Goal: Find specific fact: Locate a discrete piece of known information

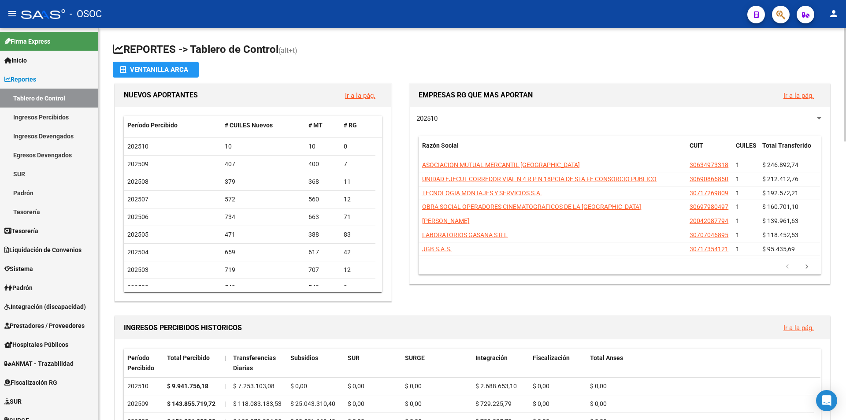
click at [376, 50] on h1 "REPORTES -> Tablero de Control (alt+t)" at bounding box center [472, 49] width 719 height 15
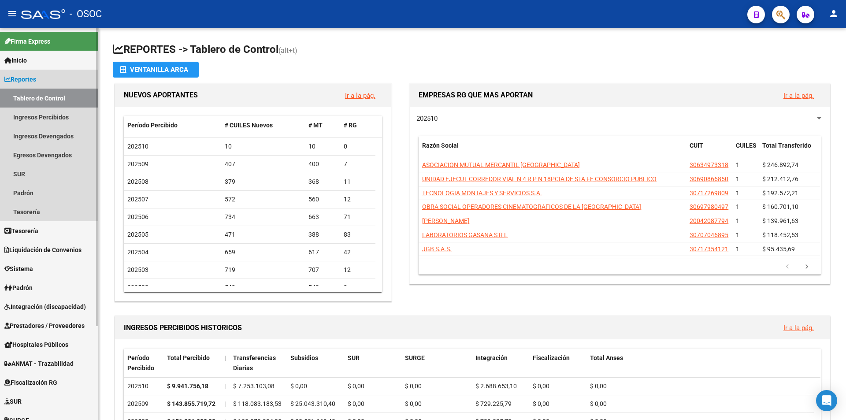
click at [56, 75] on link "Reportes" at bounding box center [49, 79] width 98 height 19
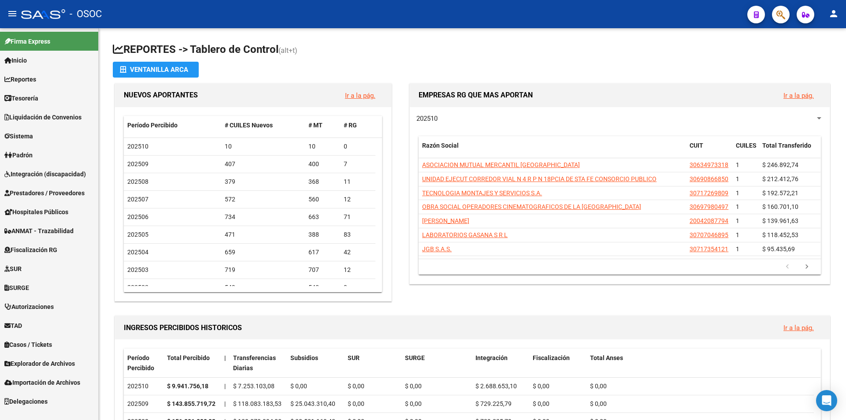
click at [25, 358] on span "Explorador de Archivos" at bounding box center [39, 363] width 70 height 10
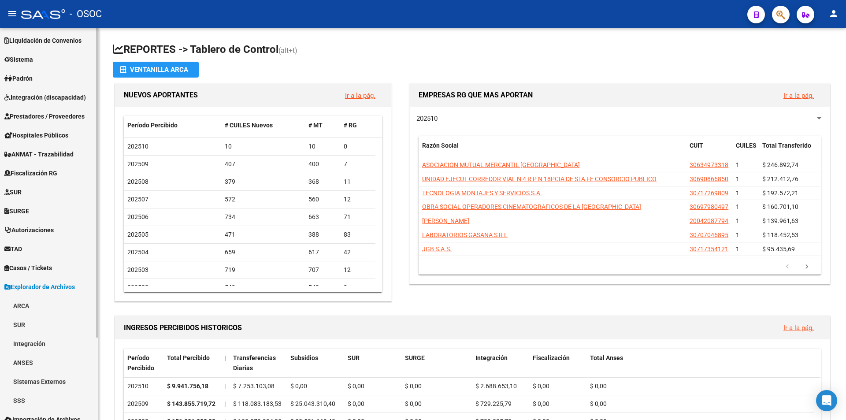
scroll to position [104, 0]
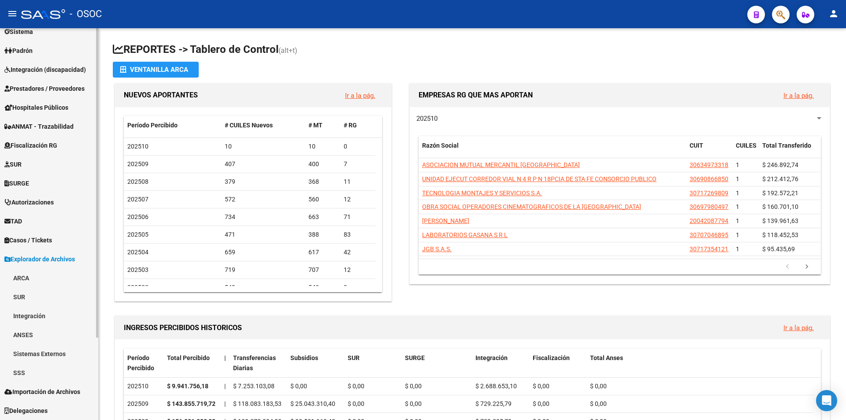
click at [26, 228] on link "TAD" at bounding box center [49, 220] width 98 height 19
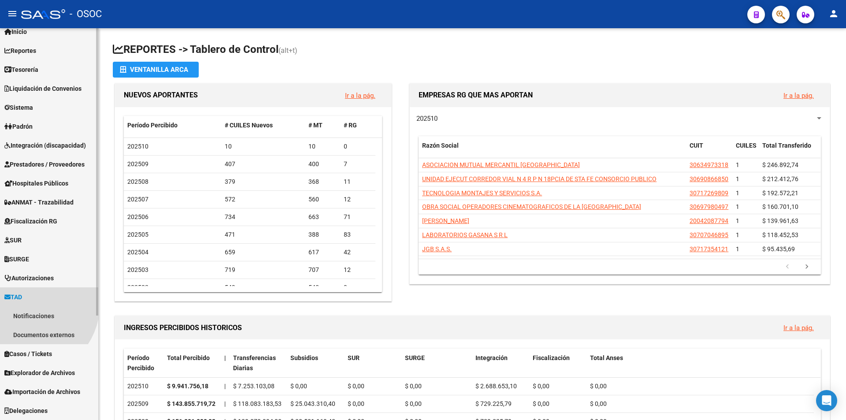
click at [34, 236] on mat-nav-list "Firma Express Inicio Calendario SSS Instructivos Contacto OS Reportes Tablero d…" at bounding box center [49, 210] width 98 height 420
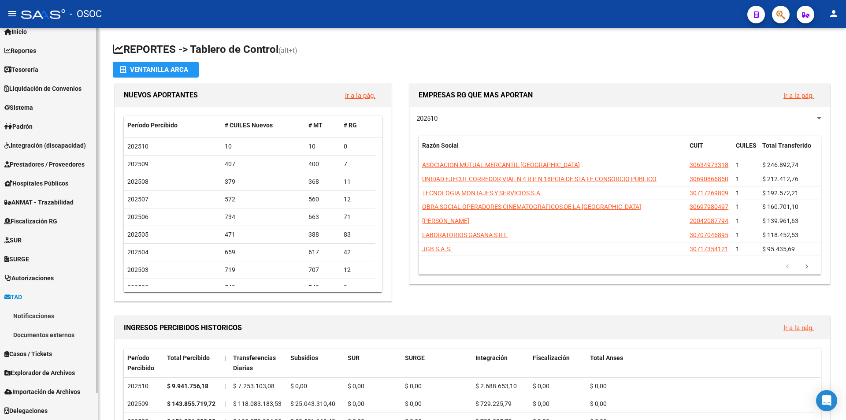
click at [22, 314] on link "Notificaciones" at bounding box center [49, 315] width 98 height 19
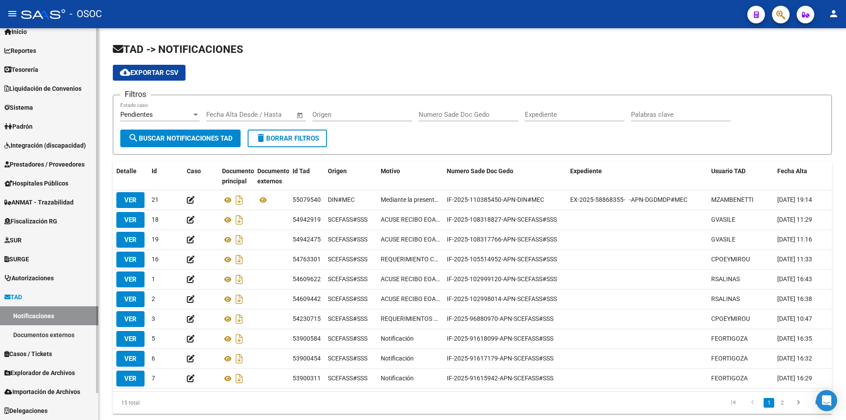
click at [47, 316] on link "Notificaciones" at bounding box center [49, 315] width 98 height 19
click at [48, 299] on link "TAD" at bounding box center [49, 296] width 98 height 19
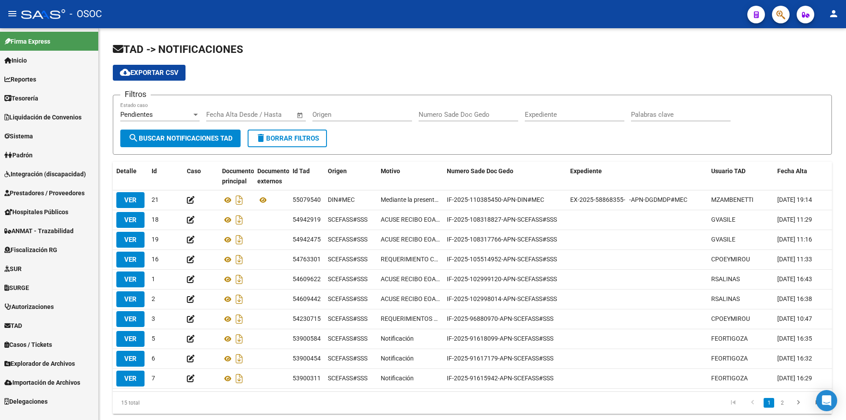
click at [67, 366] on span "Explorador de Archivos" at bounding box center [39, 363] width 70 height 10
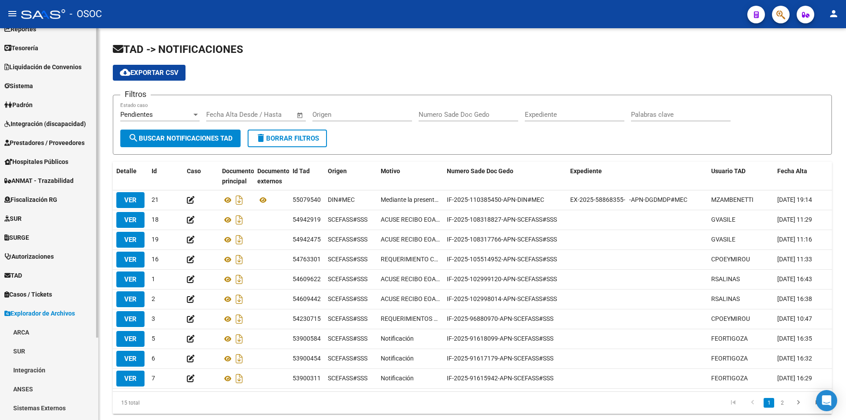
scroll to position [104, 0]
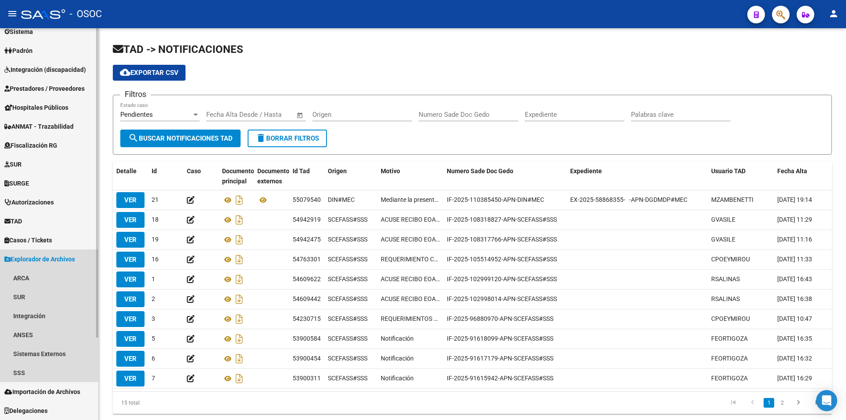
click at [38, 260] on span "Explorador de Archivos" at bounding box center [39, 259] width 70 height 10
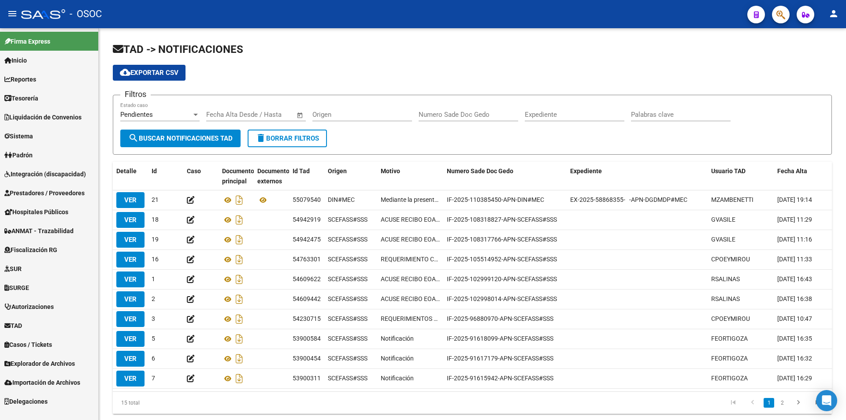
scroll to position [0, 0]
click at [100, 398] on div "TAD -> NOTIFICACIONES cloud_download Exportar CSV Filtros Pendientes Estado cas…" at bounding box center [472, 235] width 747 height 414
click at [55, 353] on link "Casos / Tickets" at bounding box center [49, 344] width 98 height 19
click at [60, 341] on link "Casos / Tickets" at bounding box center [49, 344] width 98 height 19
click at [57, 367] on span "Explorador de Archivos" at bounding box center [39, 363] width 70 height 10
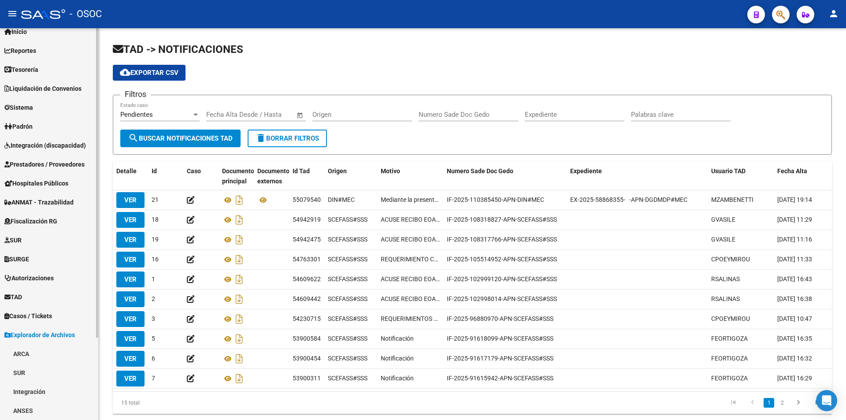
scroll to position [104, 0]
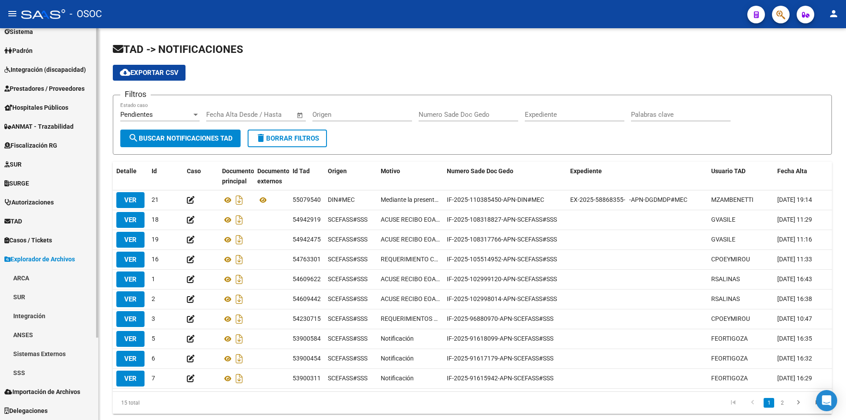
click at [43, 375] on link "SSS" at bounding box center [49, 372] width 98 height 19
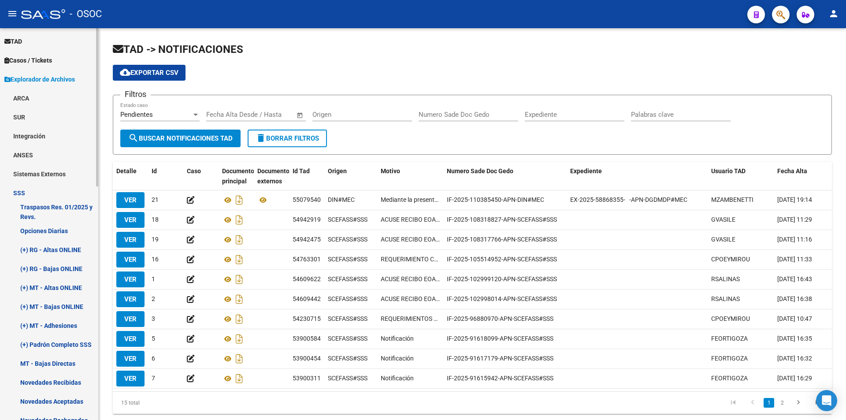
scroll to position [325, 0]
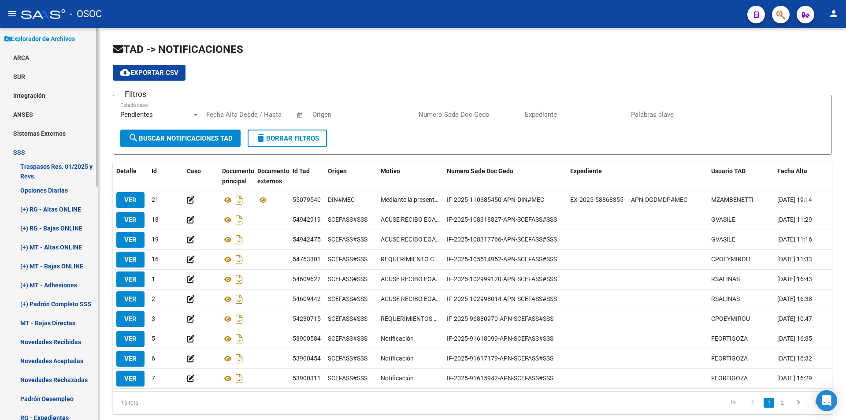
click at [65, 218] on link "(+) RG - Altas ONLINE" at bounding box center [49, 209] width 98 height 19
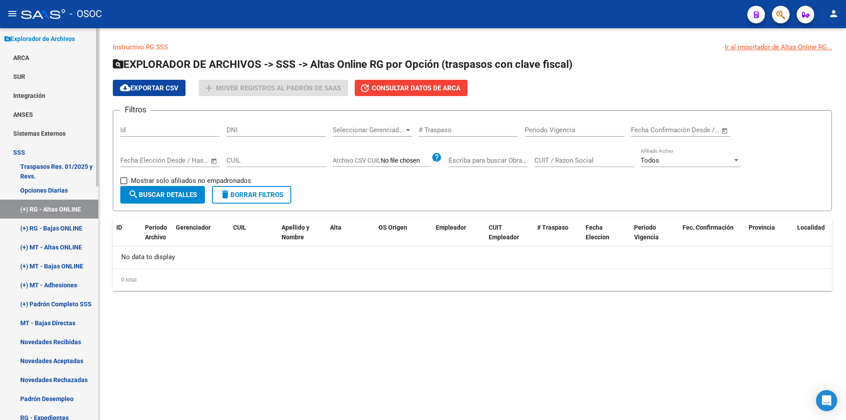
click at [67, 196] on link "Opciones Diarias" at bounding box center [49, 190] width 98 height 19
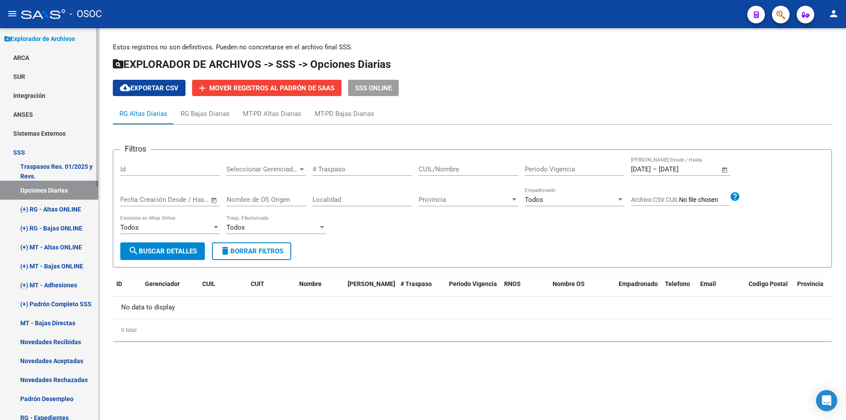
click at [79, 174] on link "Traspasos Res. 01/2025 y Revs." at bounding box center [49, 171] width 98 height 19
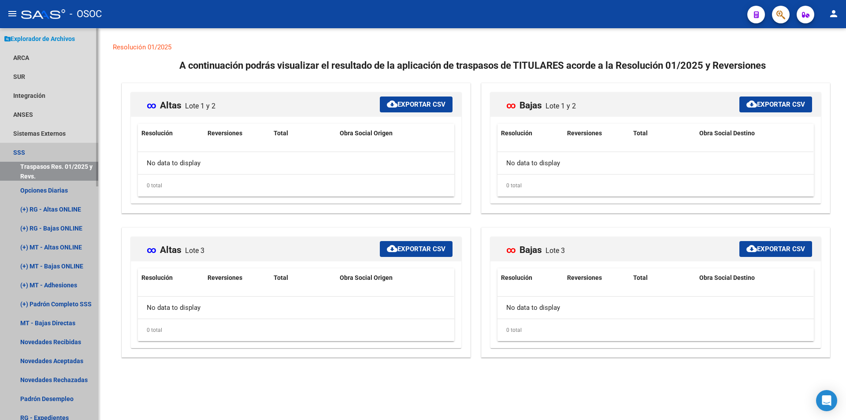
click at [63, 148] on link "SSS" at bounding box center [49, 152] width 98 height 19
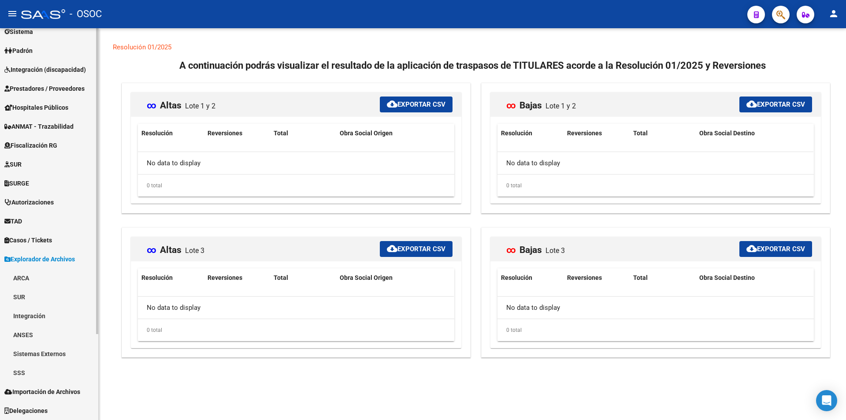
scroll to position [104, 0]
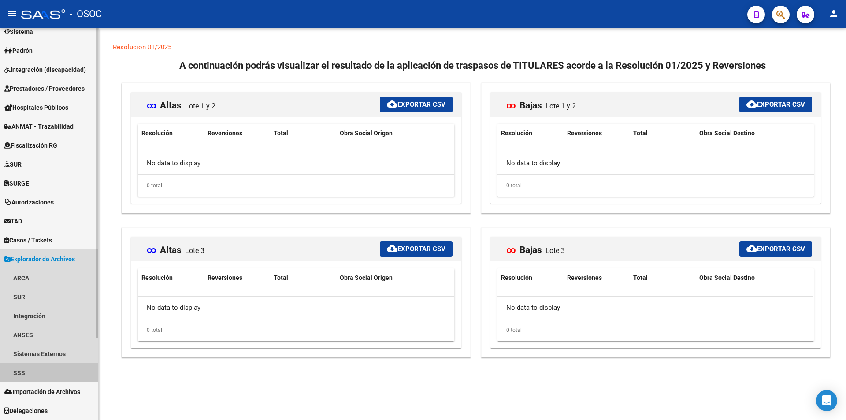
click at [28, 369] on link "SSS" at bounding box center [49, 372] width 98 height 19
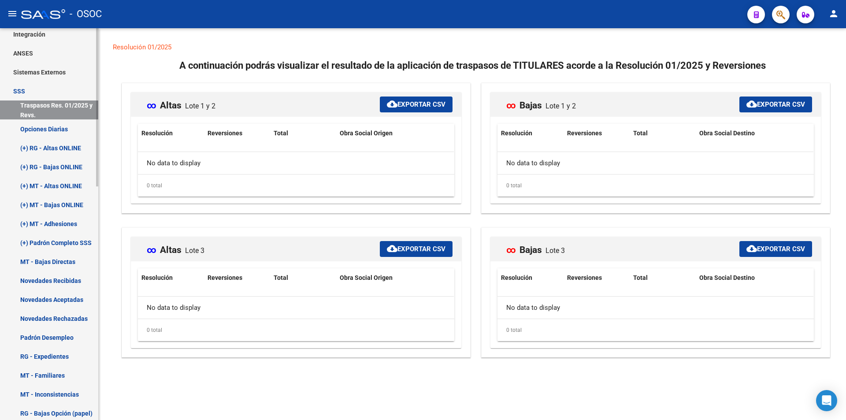
scroll to position [357, 0]
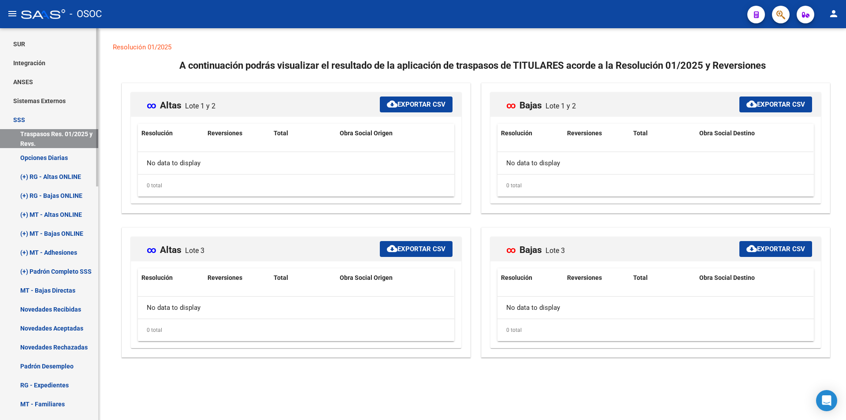
click at [44, 283] on link "MT - Bajas Directas" at bounding box center [49, 290] width 98 height 19
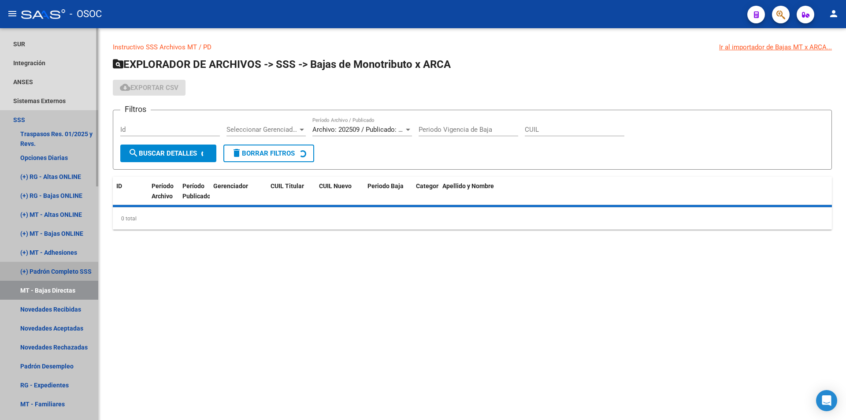
click at [49, 273] on link "(+) Padrón Completo SSS" at bounding box center [49, 271] width 98 height 19
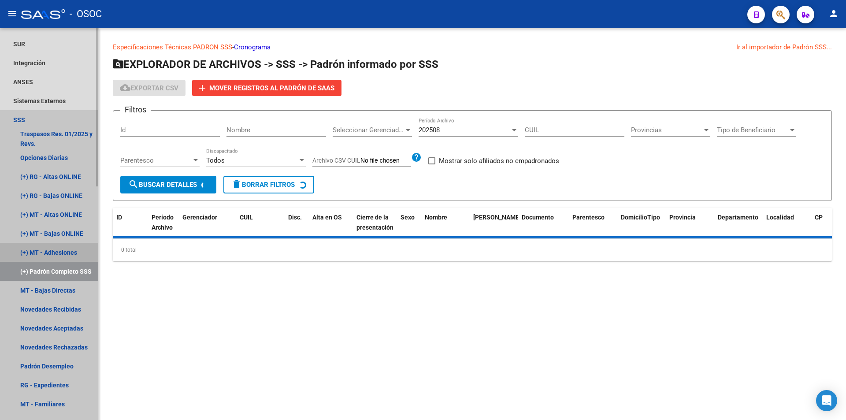
click at [60, 253] on link "(+) MT - Adhesiones" at bounding box center [49, 252] width 98 height 19
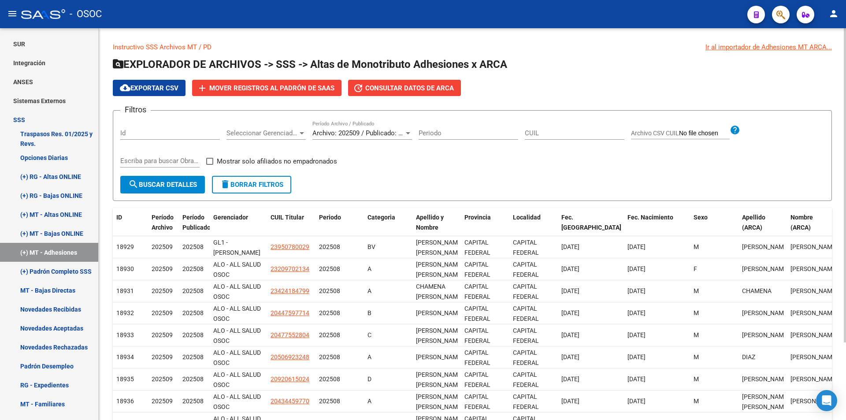
click at [386, 139] on div "Archivo: 202509 / Publicado: 202508 Período Archivo / Publicado" at bounding box center [362, 130] width 100 height 19
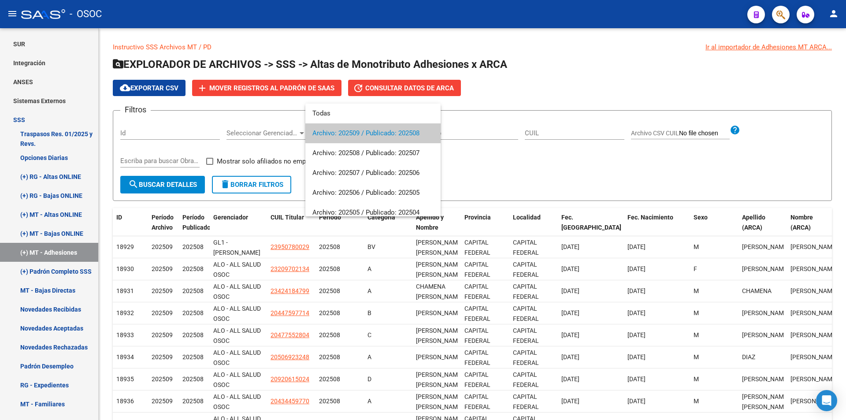
click at [512, 145] on div at bounding box center [423, 210] width 846 height 420
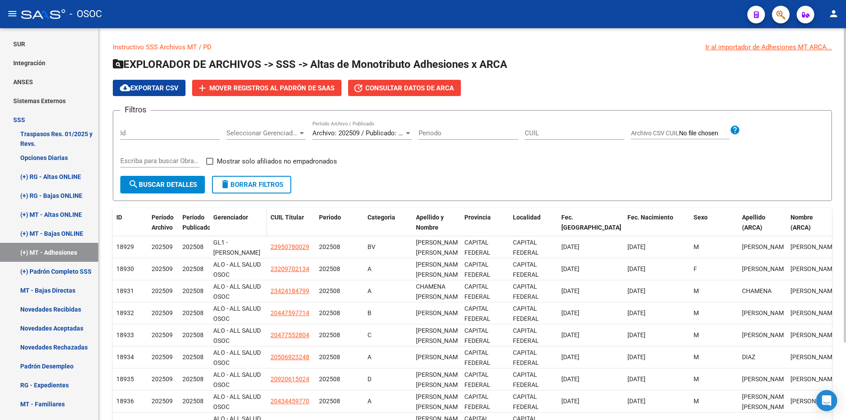
click at [238, 215] on span "Gerenciador" at bounding box center [230, 217] width 35 height 7
click at [233, 220] on span "Gerenciador" at bounding box center [230, 217] width 35 height 7
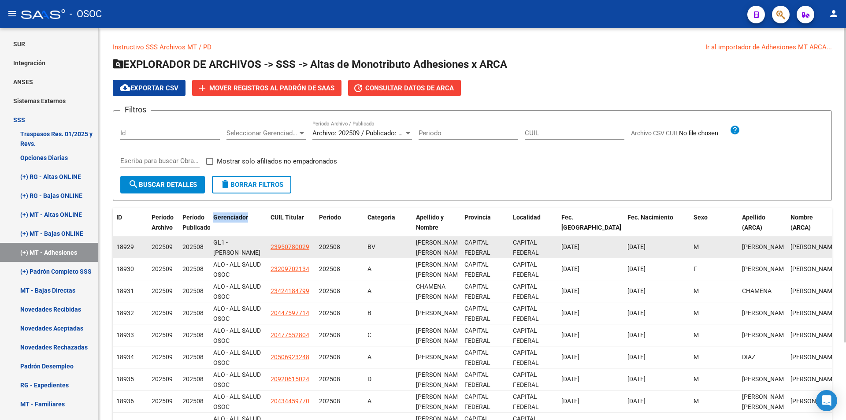
scroll to position [97, 0]
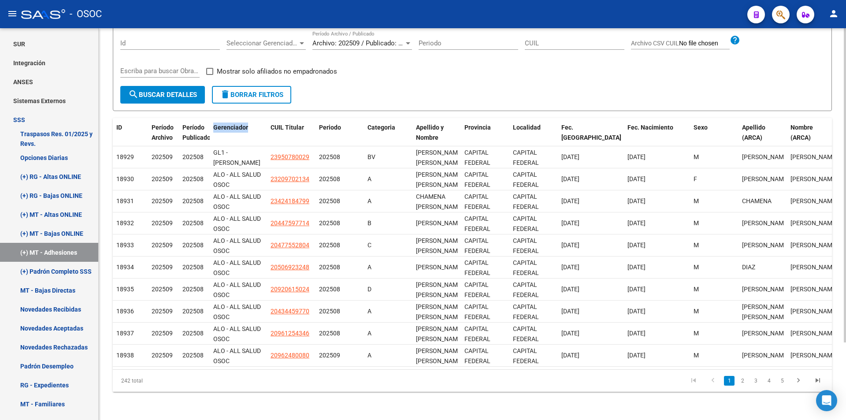
click at [714, 389] on div "242 total 1 2 3 4 5" at bounding box center [472, 380] width 719 height 22
click at [819, 381] on icon "go to last page" at bounding box center [817, 381] width 11 height 11
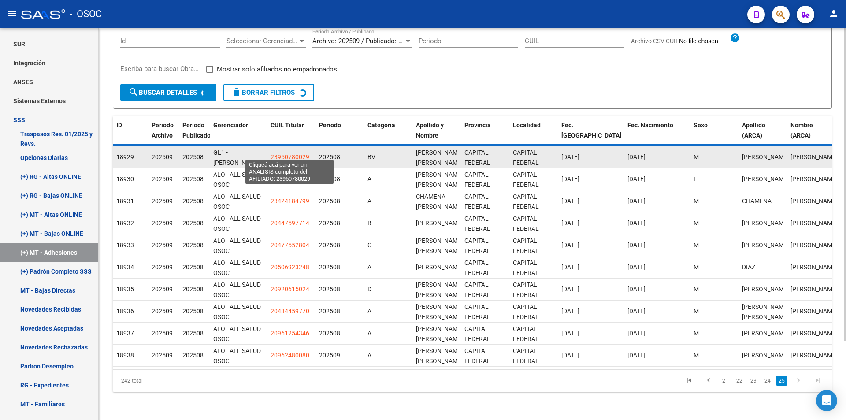
scroll to position [0, 0]
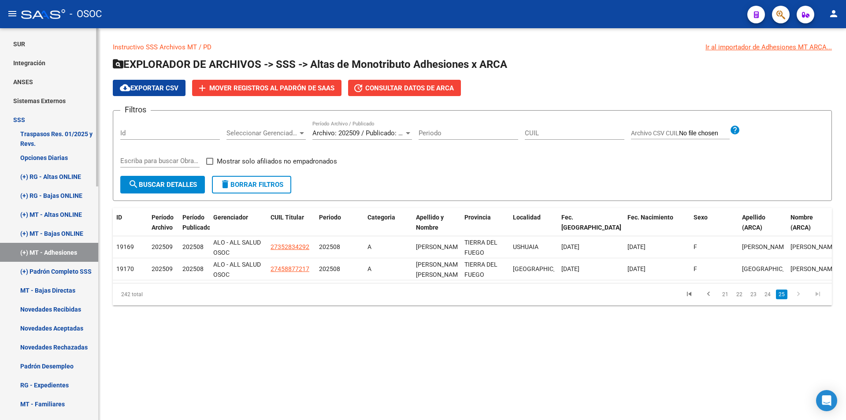
click at [69, 209] on link "(+) MT - Altas ONLINE" at bounding box center [49, 214] width 98 height 19
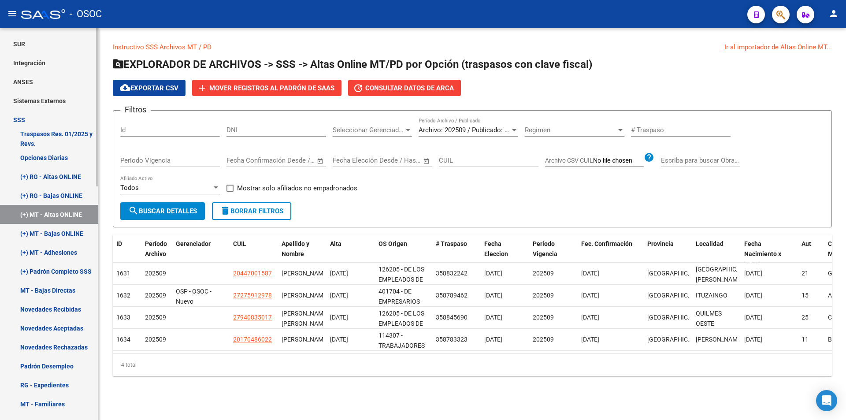
click at [72, 229] on link "(+) MT - Bajas ONLINE" at bounding box center [49, 233] width 98 height 19
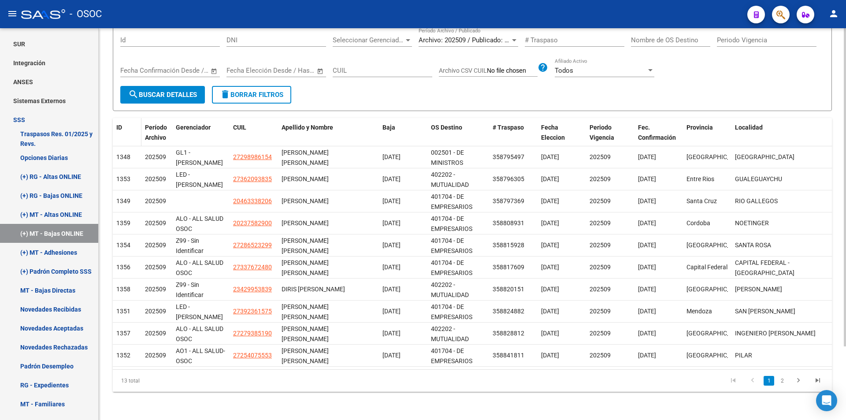
scroll to position [2, 0]
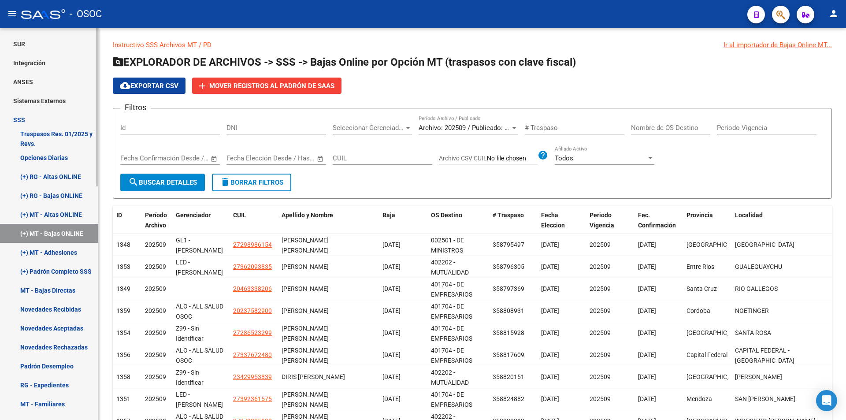
click at [74, 216] on link "(+) MT - Altas ONLINE" at bounding box center [49, 214] width 98 height 19
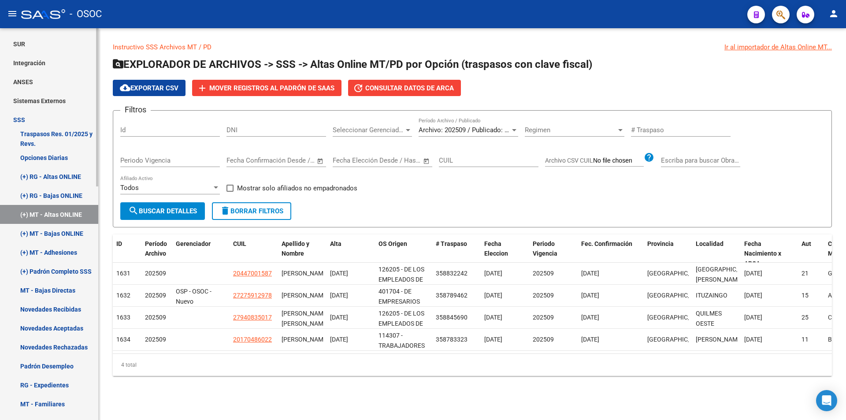
click at [78, 192] on link "(+) RG - Bajas ONLINE" at bounding box center [49, 195] width 98 height 19
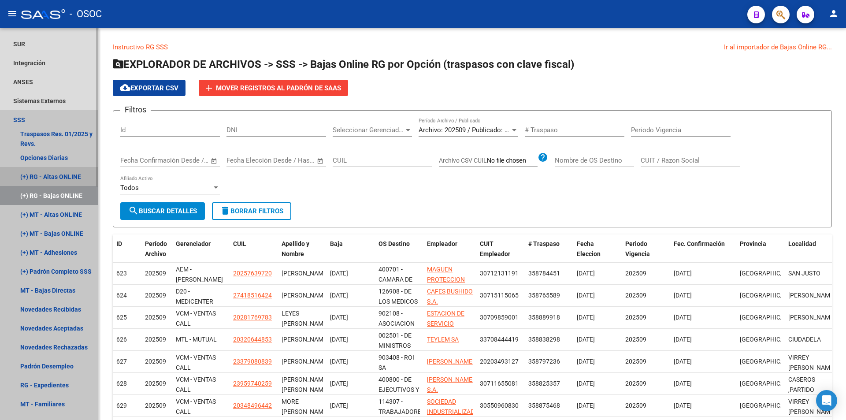
click at [46, 181] on link "(+) RG - Altas ONLINE" at bounding box center [49, 176] width 98 height 19
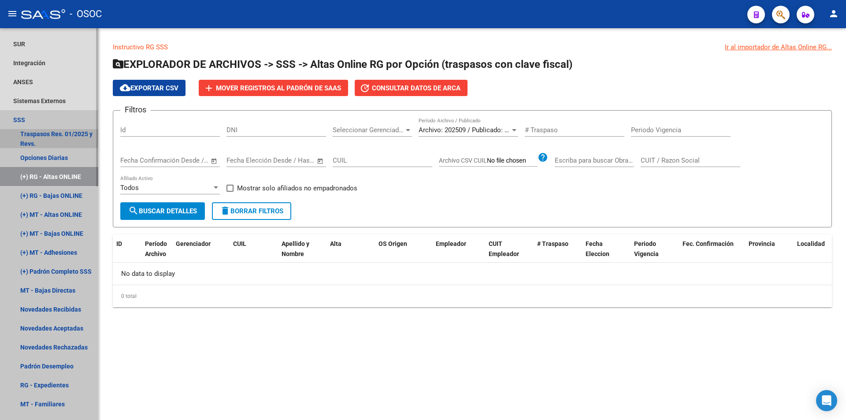
click at [36, 143] on link "Traspasos Res. 01/2025 y Revs." at bounding box center [49, 138] width 98 height 19
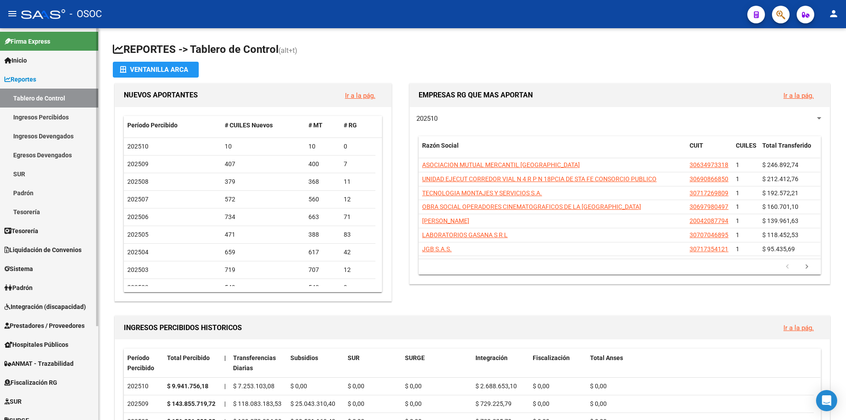
click at [30, 77] on span "Reportes" at bounding box center [20, 79] width 32 height 10
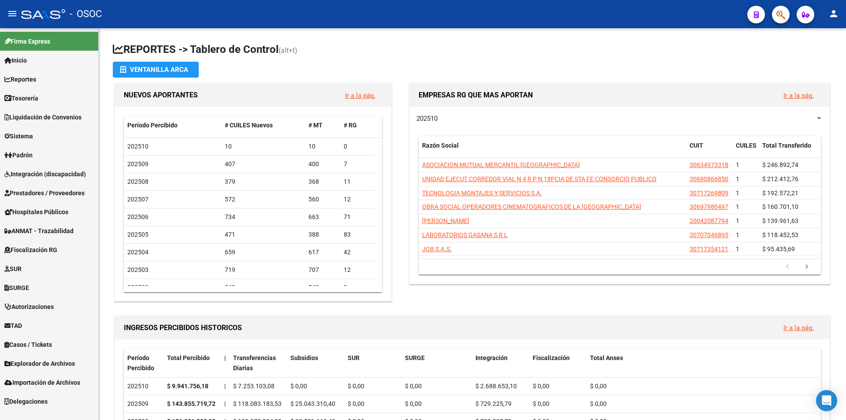
click at [33, 318] on link "TAD" at bounding box center [49, 325] width 98 height 19
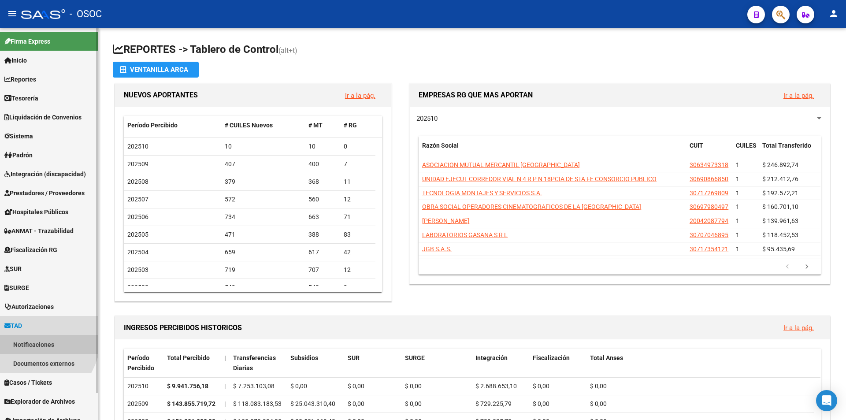
click at [25, 336] on link "Notificaciones" at bounding box center [49, 344] width 98 height 19
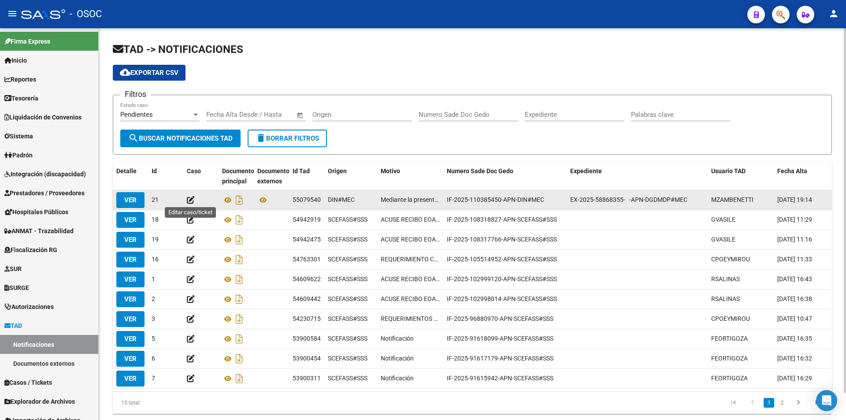
click at [194, 196] on icon at bounding box center [191, 200] width 8 height 8
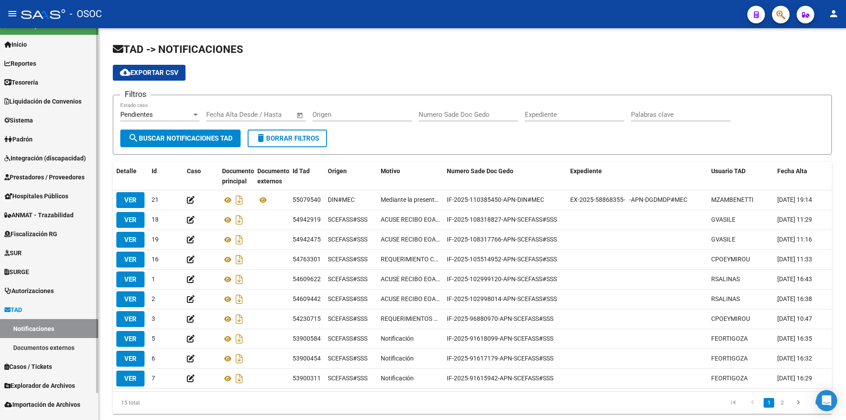
scroll to position [29, 0]
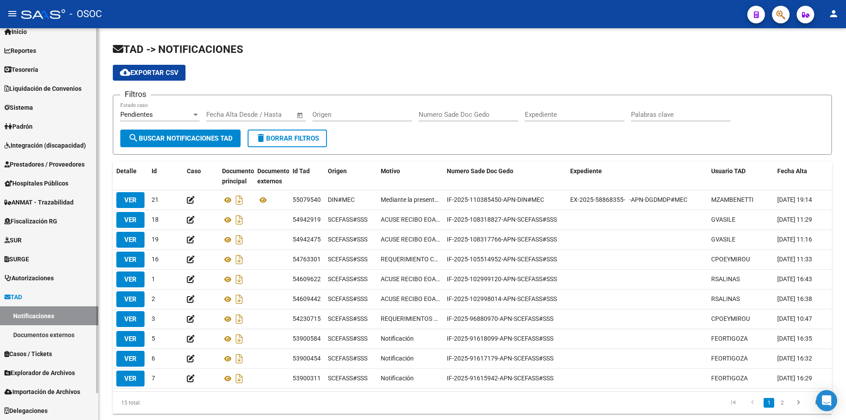
click at [14, 291] on link "TAD" at bounding box center [49, 296] width 98 height 19
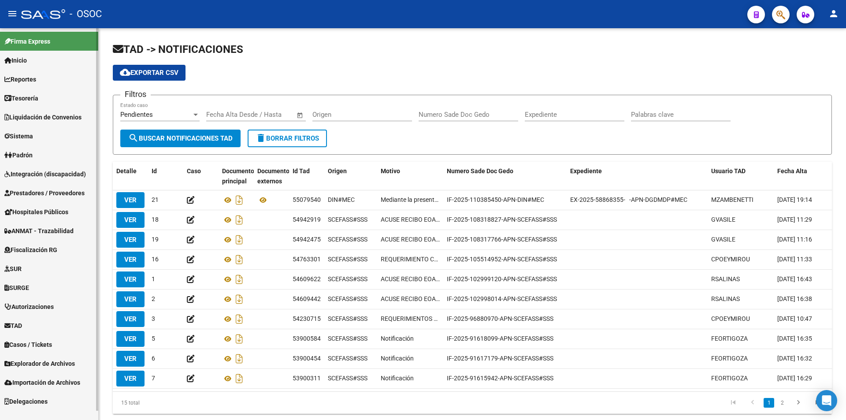
scroll to position [0, 0]
click at [35, 364] on span "Explorador de Archivos" at bounding box center [39, 363] width 70 height 10
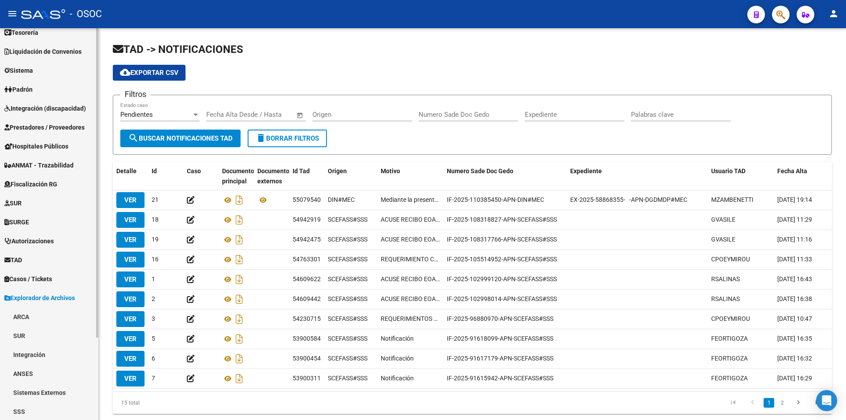
scroll to position [104, 0]
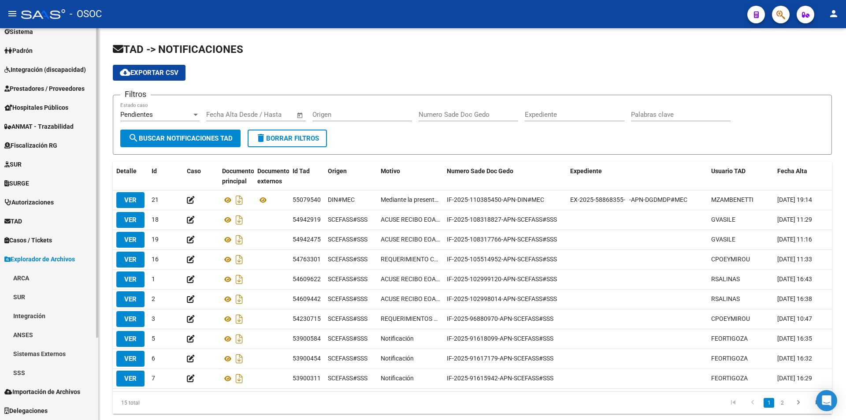
click at [49, 279] on link "ARCA" at bounding box center [49, 277] width 98 height 19
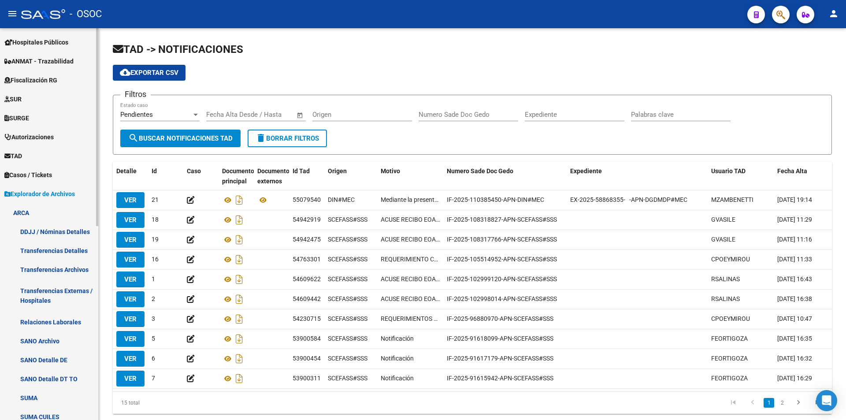
scroll to position [281, 0]
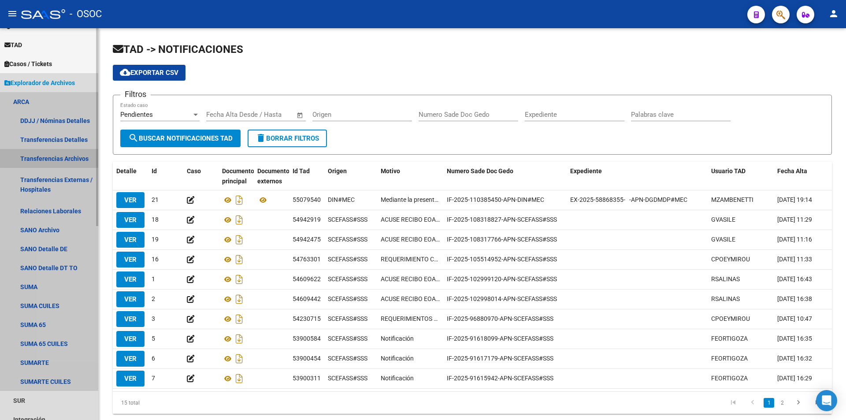
click at [54, 155] on link "Transferencias Archivos" at bounding box center [49, 158] width 98 height 19
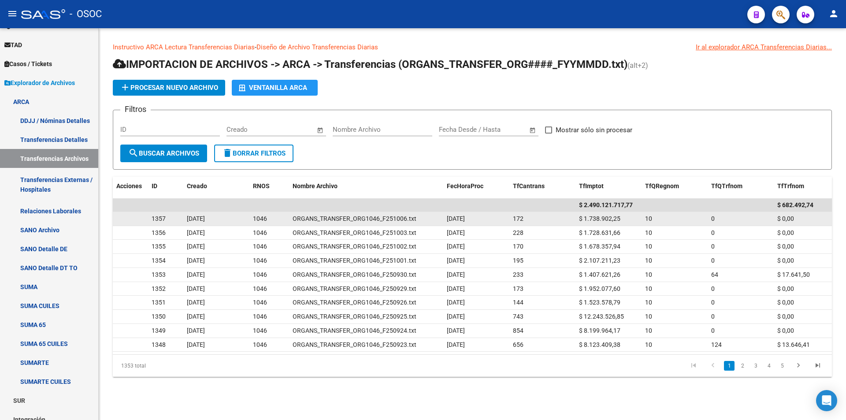
click at [588, 222] on div "$ 1.738.902,25" at bounding box center [608, 219] width 59 height 10
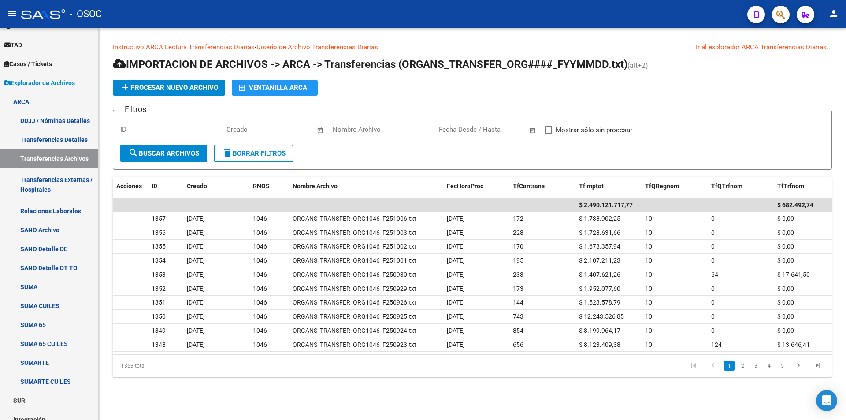
copy span "1.738.902,25"
